Goal: Connect with others: Connect with others

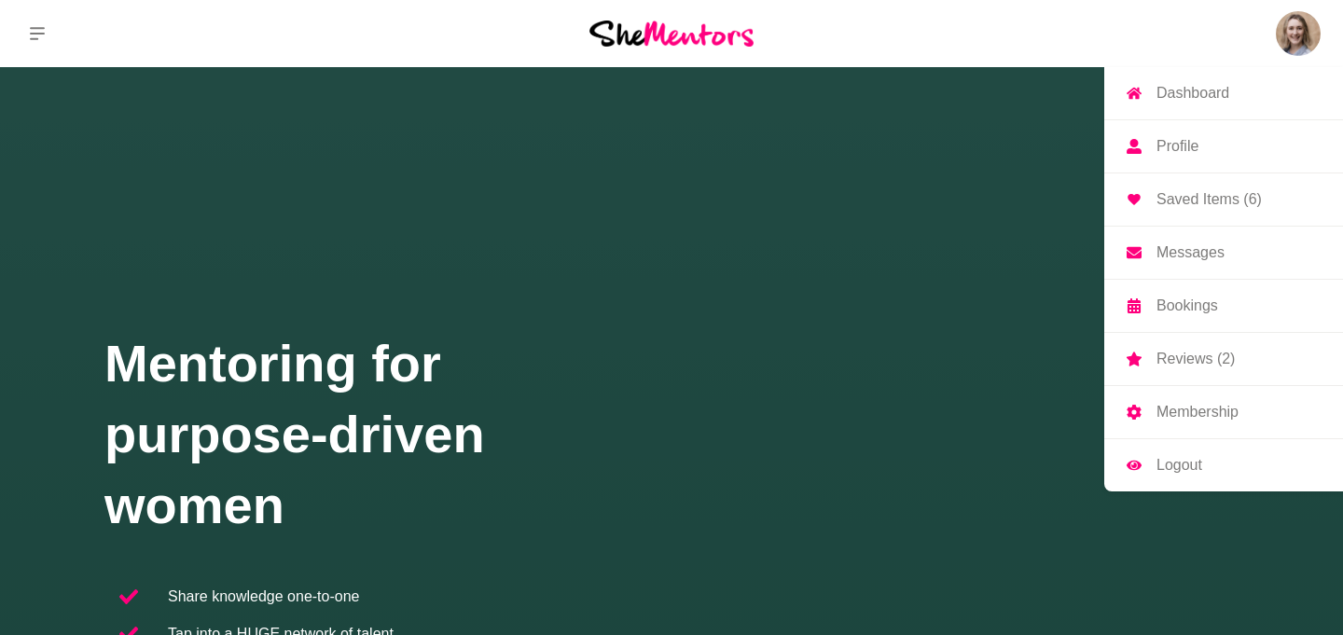
click at [1211, 192] on p "Saved Items (6)" at bounding box center [1209, 199] width 105 height 15
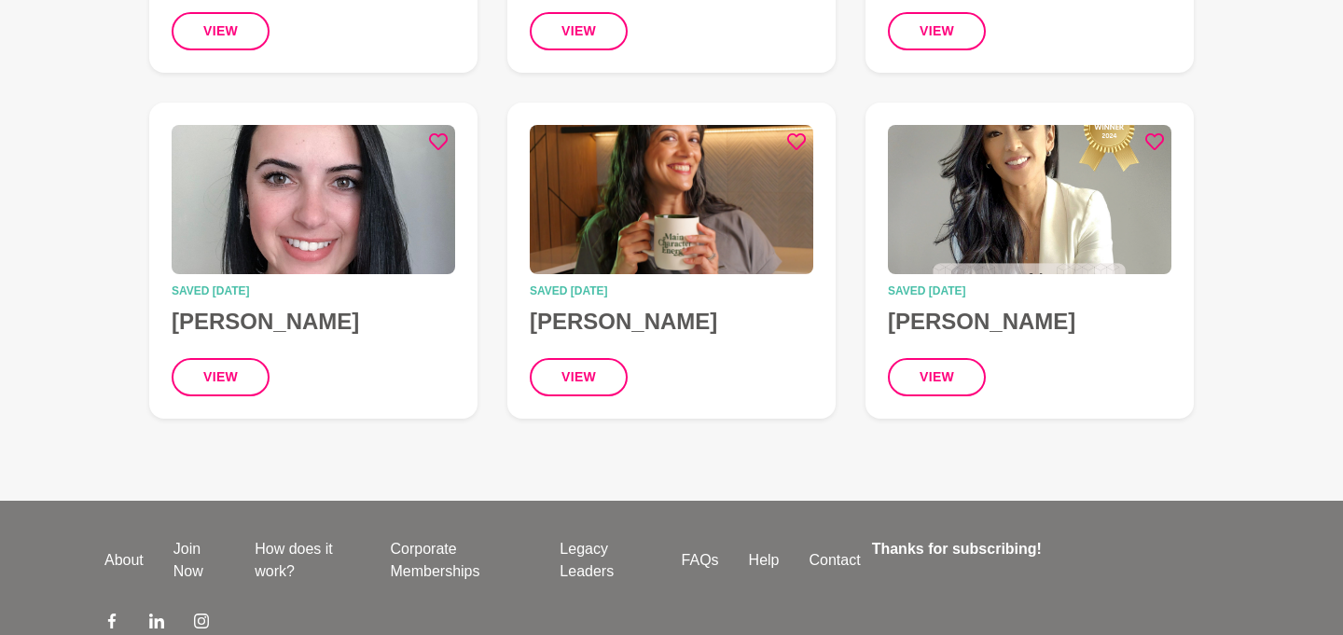
scroll to position [570, 0]
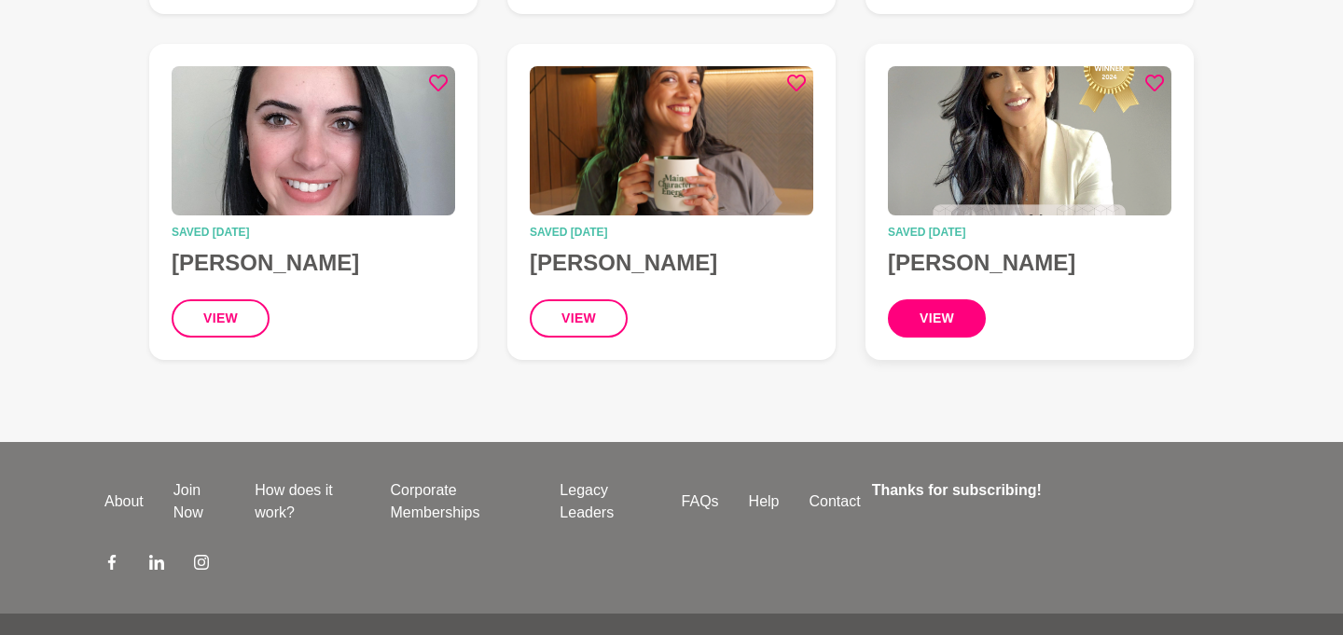
click at [940, 318] on button "view" at bounding box center [937, 318] width 98 height 38
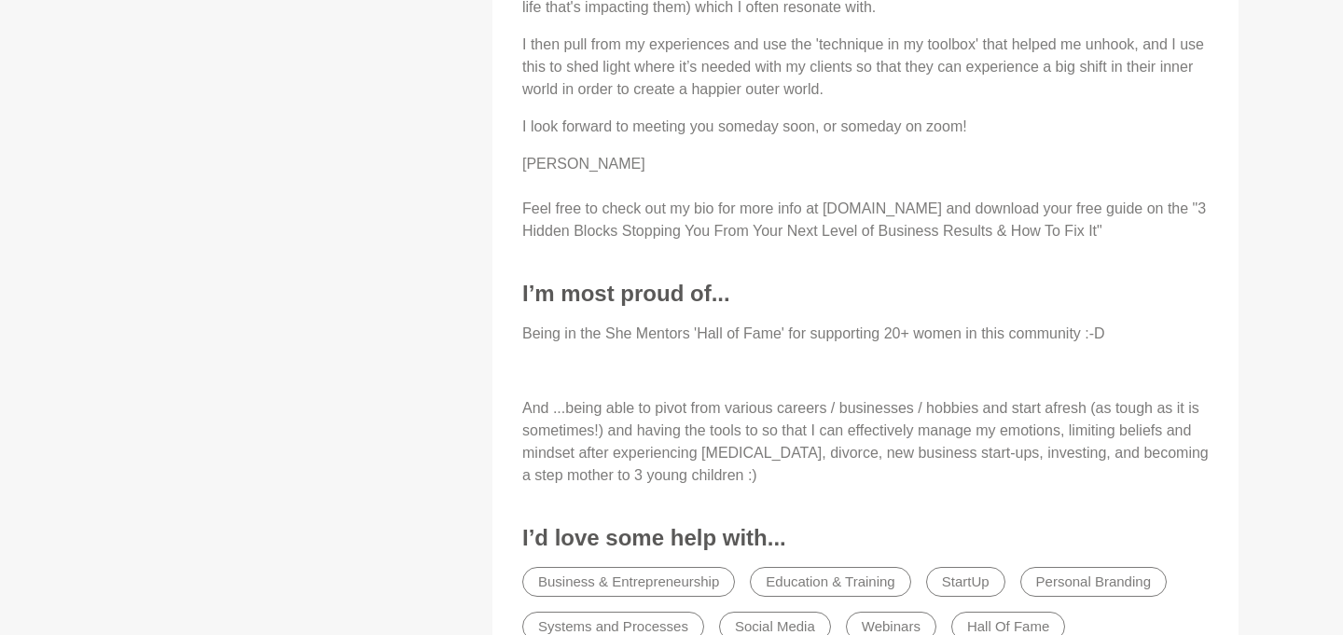
scroll to position [2233, 0]
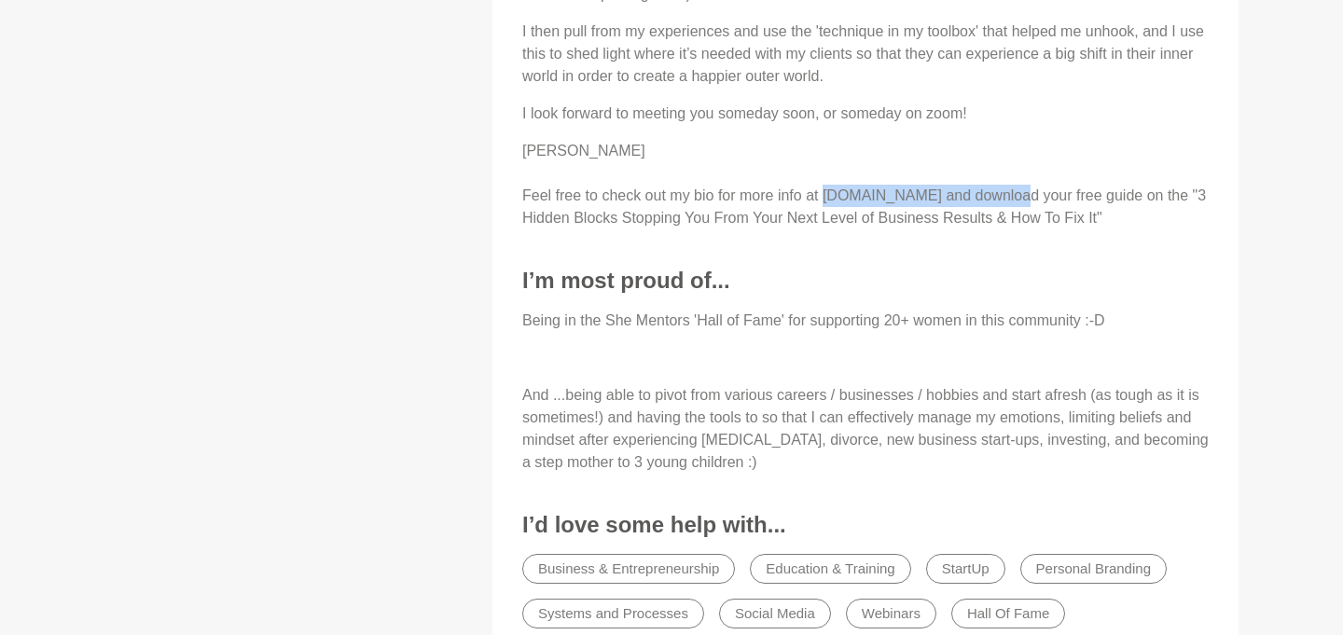
drag, startPoint x: 833, startPoint y: 172, endPoint x: 1015, endPoint y: 178, distance: 182.0
click at [1015, 178] on p "[PERSON_NAME] xo Feel free to check out my bio for more info at [DOMAIN_NAME] a…" at bounding box center [865, 185] width 687 height 90
copy p "[DOMAIN_NAME]"
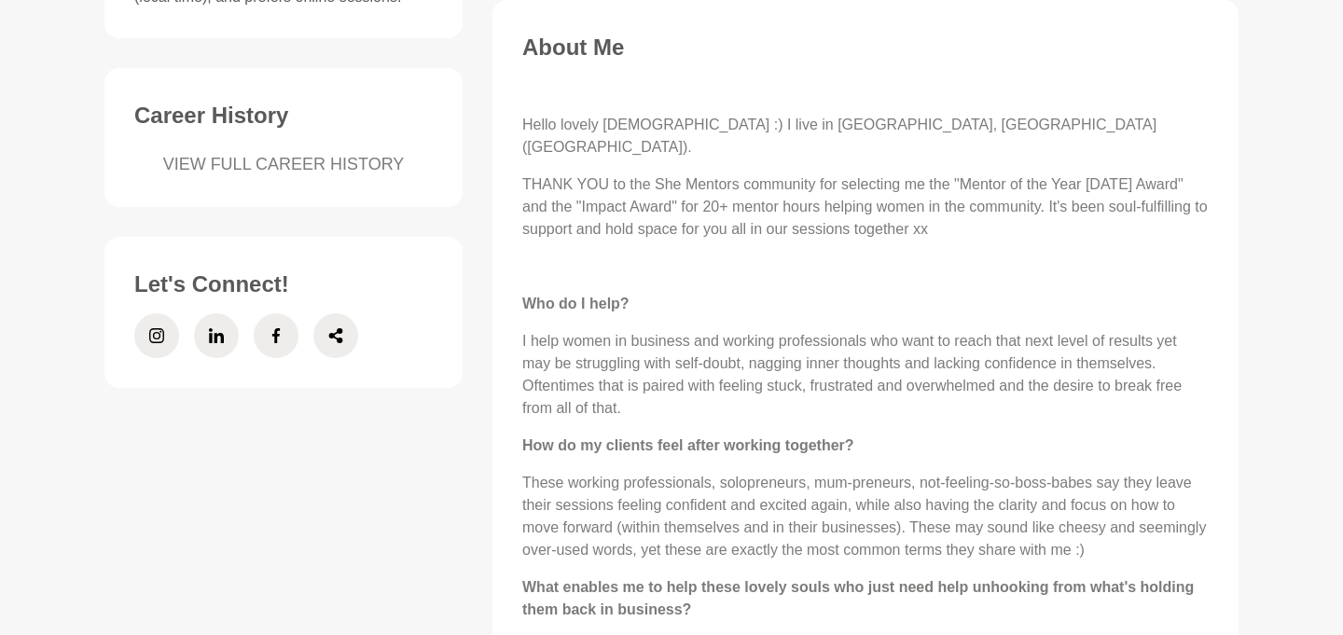
scroll to position [743, 0]
